Goal: Task Accomplishment & Management: Manage account settings

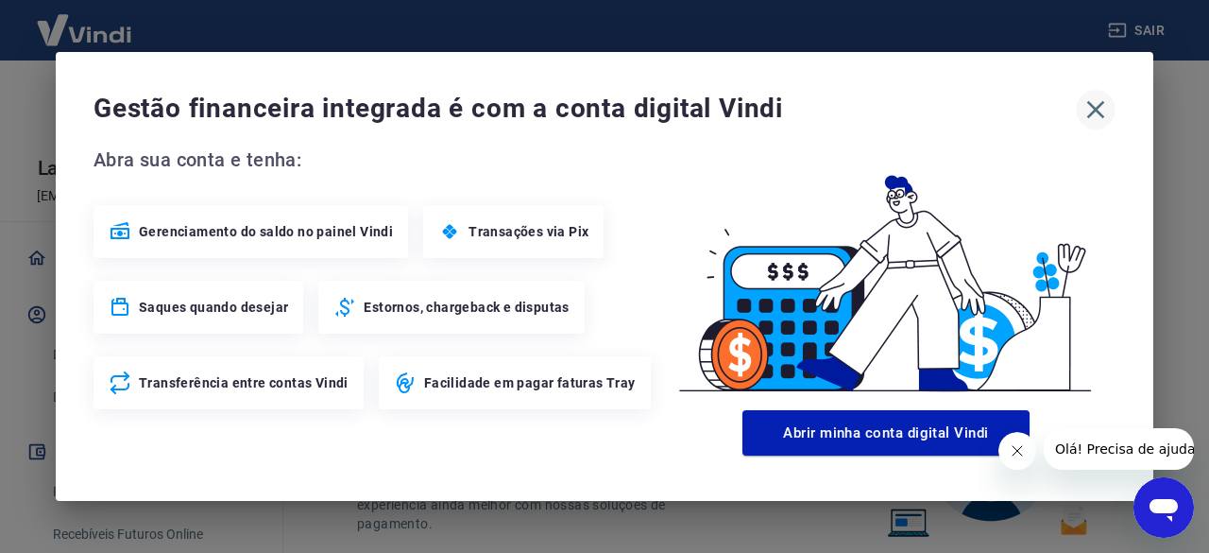
click at [1096, 119] on icon "button" at bounding box center [1095, 109] width 30 height 30
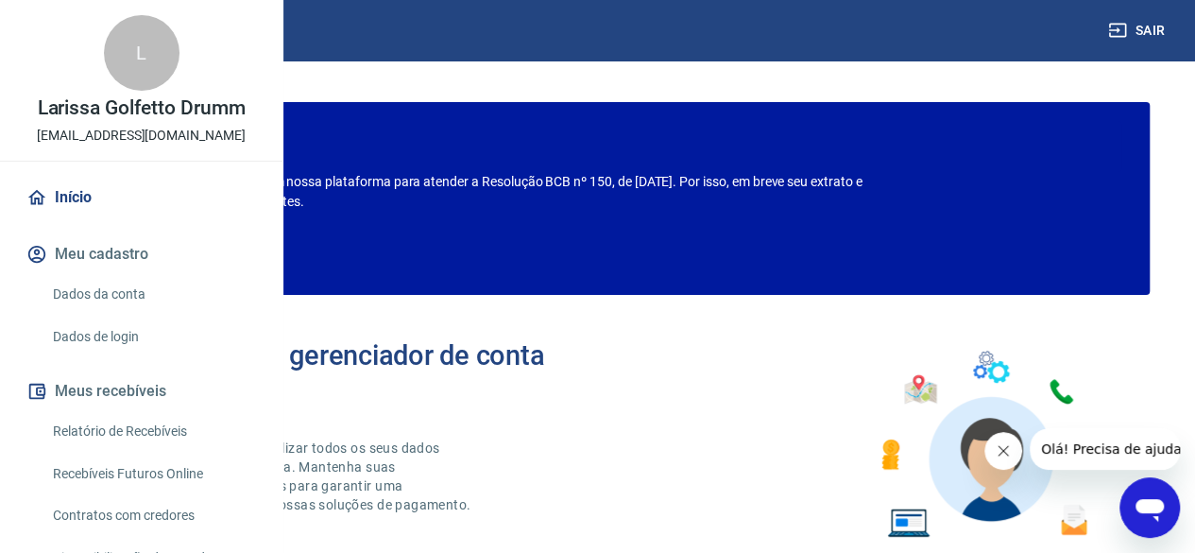
click at [107, 91] on div "L" at bounding box center [142, 53] width 76 height 76
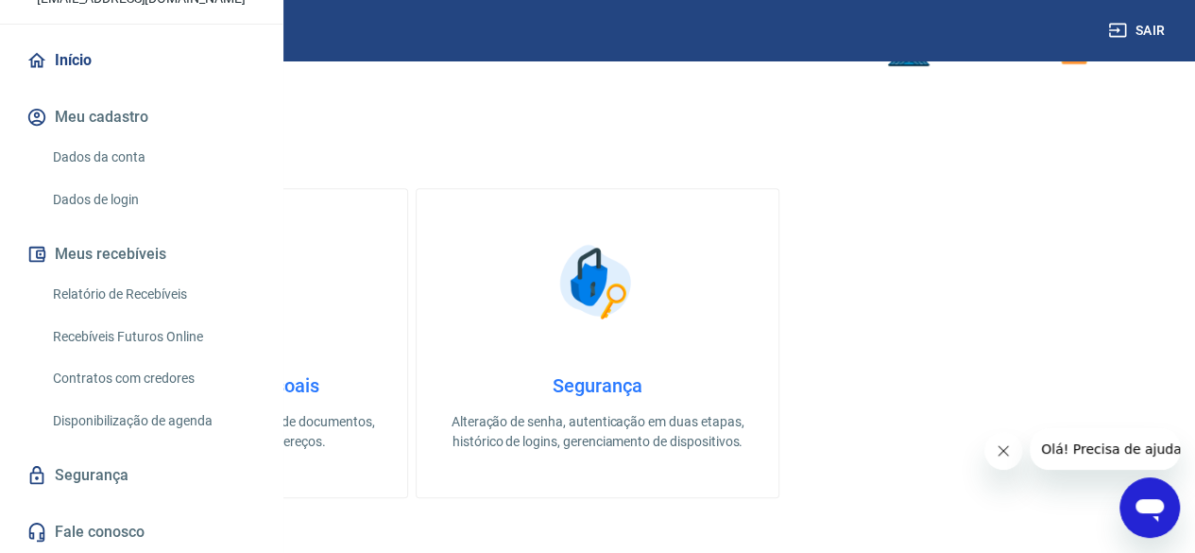
scroll to position [472, 0]
